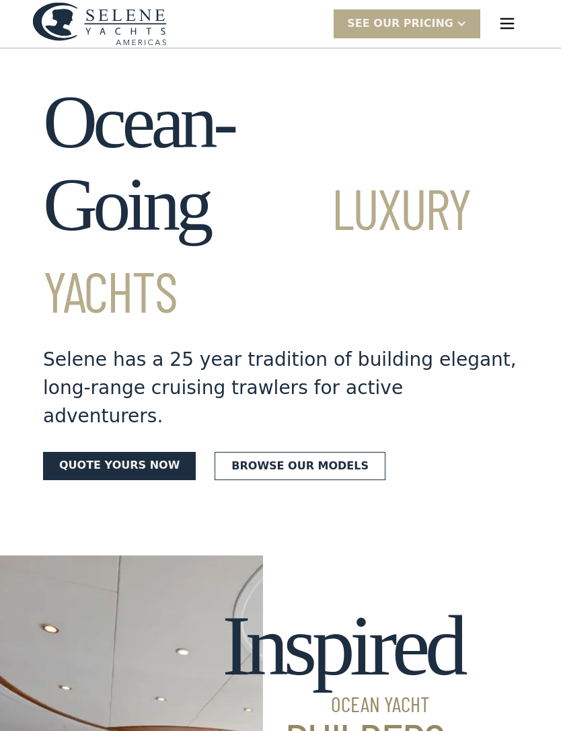
click at [507, 21] on img "menu" at bounding box center [507, 23] width 19 height 19
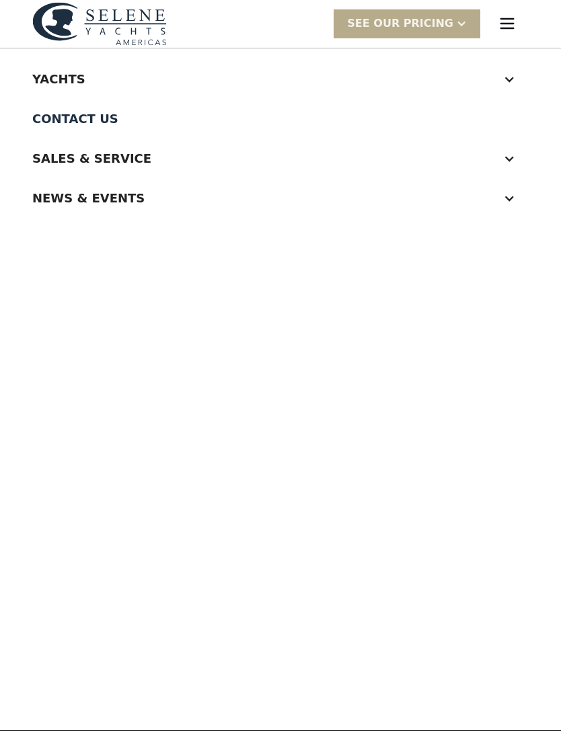
click at [509, 89] on div "Yachts" at bounding box center [280, 79] width 497 height 40
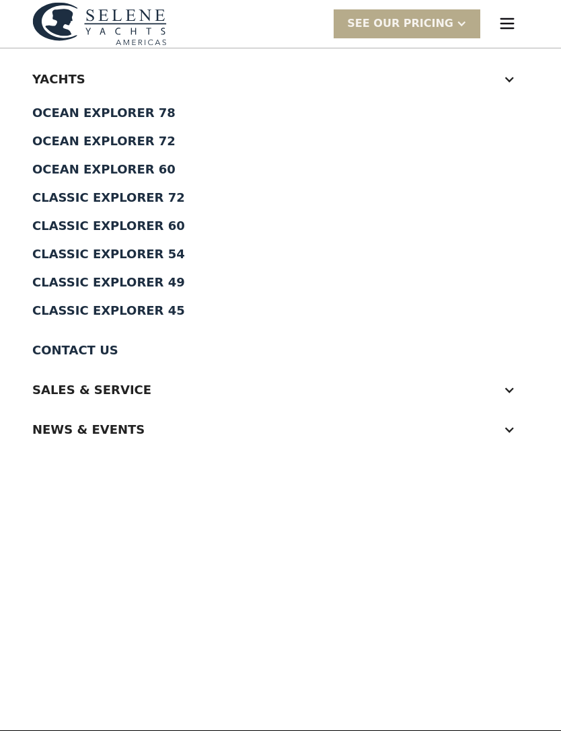
click at [153, 314] on div "Classic Explorer 45" at bounding box center [280, 311] width 497 height 12
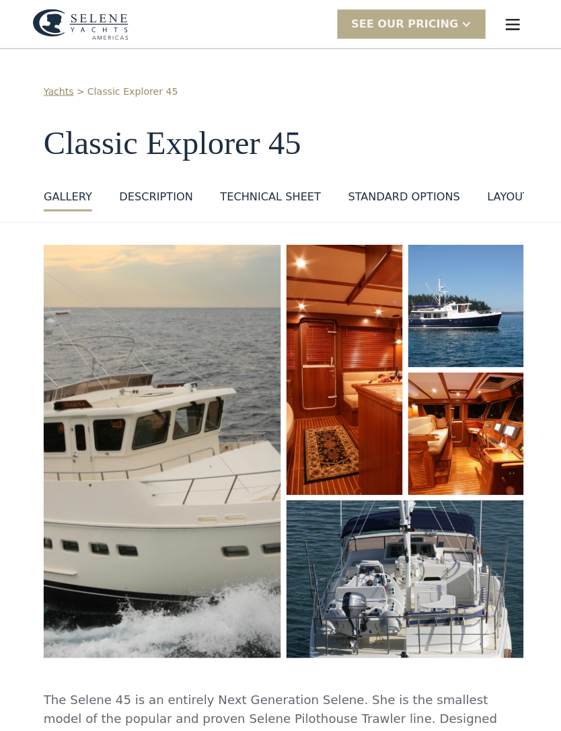
click at [506, 32] on img "menu" at bounding box center [507, 24] width 19 height 19
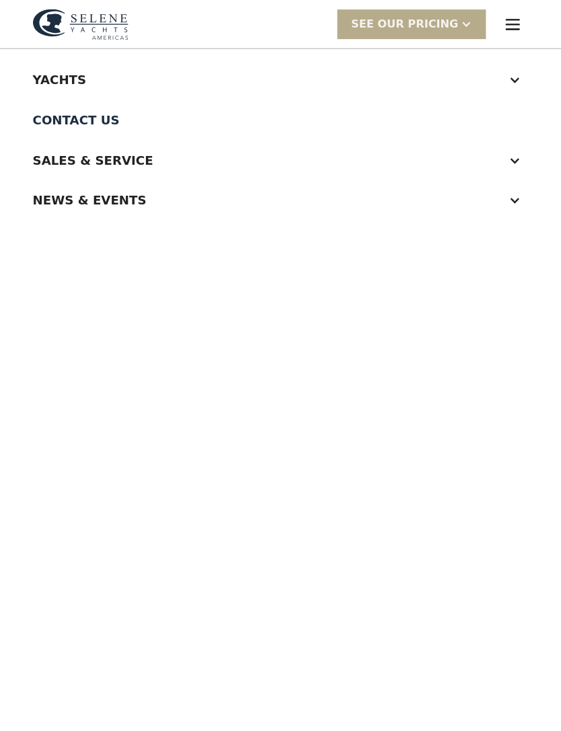
click at [518, 77] on div "Yachts" at bounding box center [280, 79] width 497 height 40
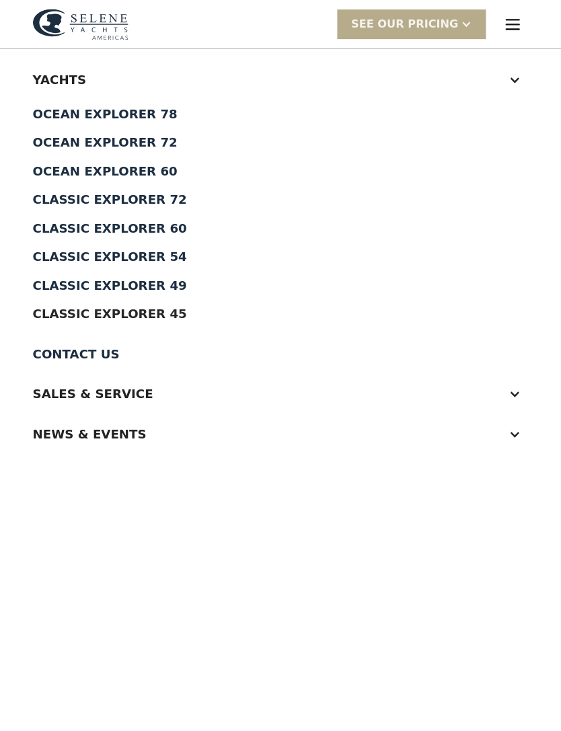
click at [78, 281] on div "Classic Explorer 49" at bounding box center [280, 283] width 497 height 12
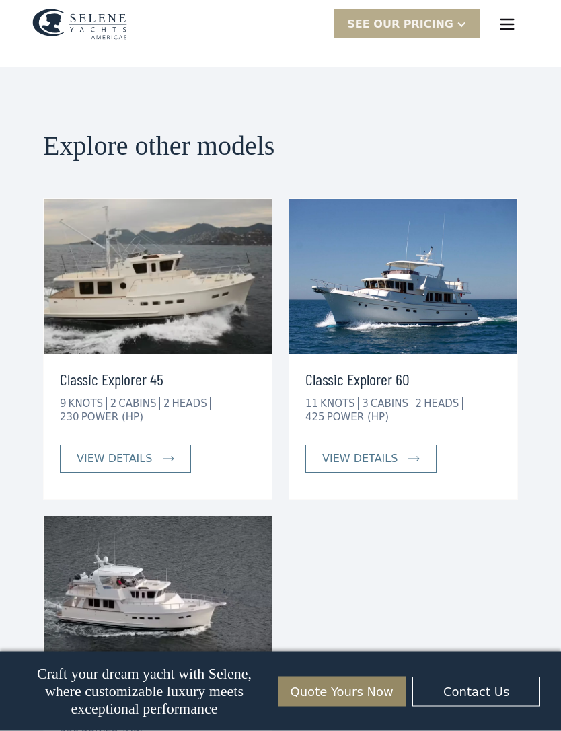
scroll to position [3443, 0]
